Goal: Task Accomplishment & Management: Use online tool/utility

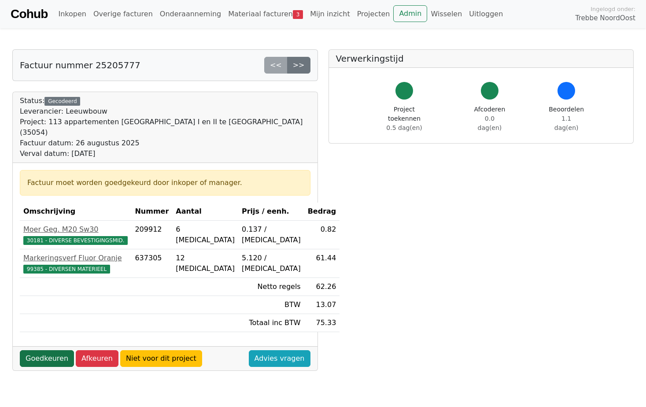
click at [55, 350] on link "Goedkeuren" at bounding box center [47, 358] width 54 height 17
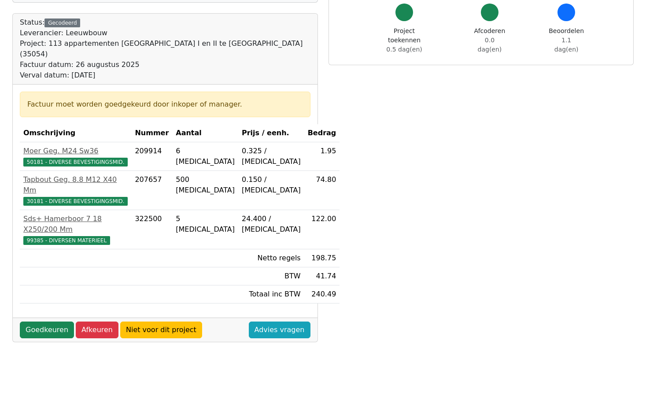
scroll to position [44, 0]
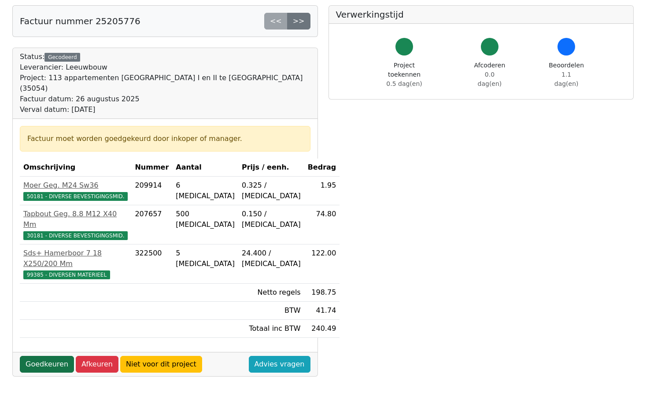
click at [44, 356] on link "Goedkeuren" at bounding box center [47, 364] width 54 height 17
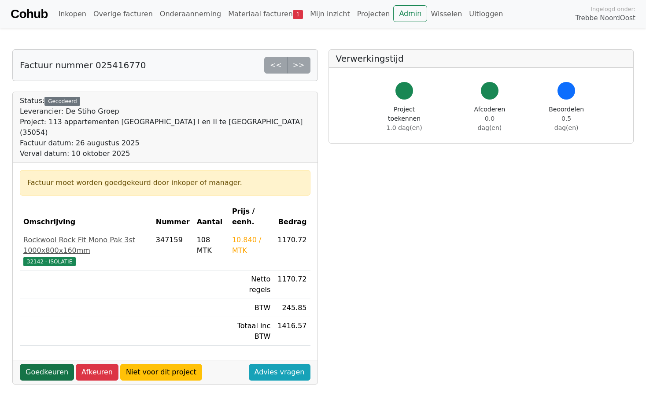
click at [51, 364] on link "Goedkeuren" at bounding box center [47, 372] width 54 height 17
